Goal: Information Seeking & Learning: Compare options

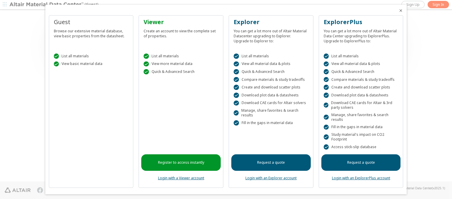
click at [399, 11] on icon "Close" at bounding box center [401, 10] width 5 height 5
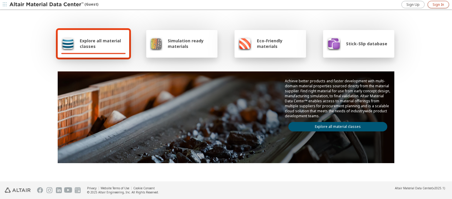
click at [438, 4] on span "Sign In" at bounding box center [438, 4] width 11 height 5
click at [47, 5] on img at bounding box center [46, 5] width 75 height 6
click at [100, 44] on span "Explore all material classes" at bounding box center [103, 43] width 46 height 11
click at [336, 125] on link "Explore all material classes" at bounding box center [338, 126] width 99 height 9
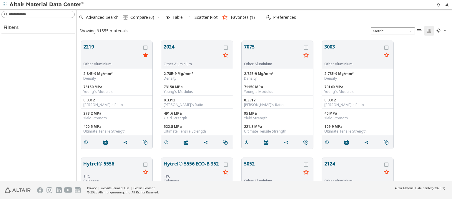
scroll to position [141, 371]
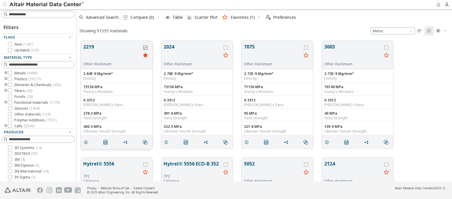
click at [146, 47] on icon "grid" at bounding box center [145, 48] width 4 height 4
click at [226, 47] on icon "grid" at bounding box center [226, 48] width 4 height 4
click at [142, 17] on span "Compare (2)" at bounding box center [142, 17] width 24 height 4
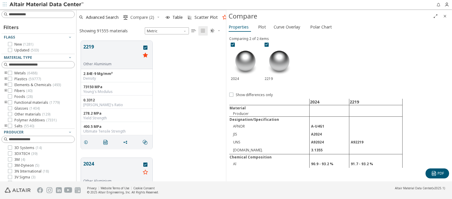
scroll to position [141, 145]
click at [287, 27] on span "Curve Overlay" at bounding box center [287, 26] width 26 height 9
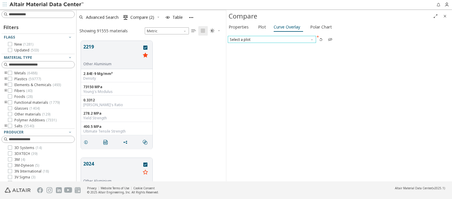
click at [272, 39] on span "Select a plot" at bounding box center [272, 39] width 88 height 7
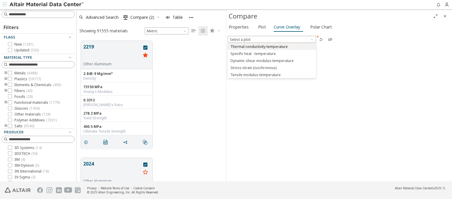
click at [272, 46] on span "Thermal conductivity-temperature" at bounding box center [259, 46] width 57 height 5
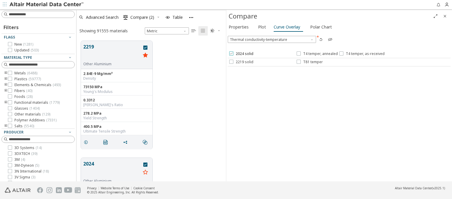
click at [241, 54] on span "2024 solid" at bounding box center [245, 54] width 18 height 5
click at [317, 54] on span "T4 temper, annealed" at bounding box center [320, 54] width 35 height 5
click at [361, 54] on span "T4 temper, as-received" at bounding box center [365, 54] width 39 height 5
click at [241, 62] on span "2219 solid" at bounding box center [245, 62] width 18 height 5
click at [309, 62] on span "T81 temper" at bounding box center [313, 62] width 20 height 5
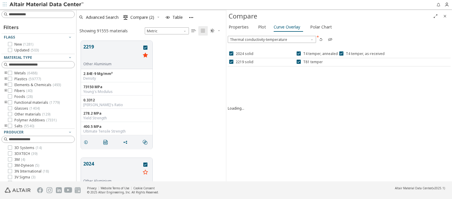
click at [330, 39] on icon "button" at bounding box center [330, 39] width 5 height 5
